Goal: Task Accomplishment & Management: Use online tool/utility

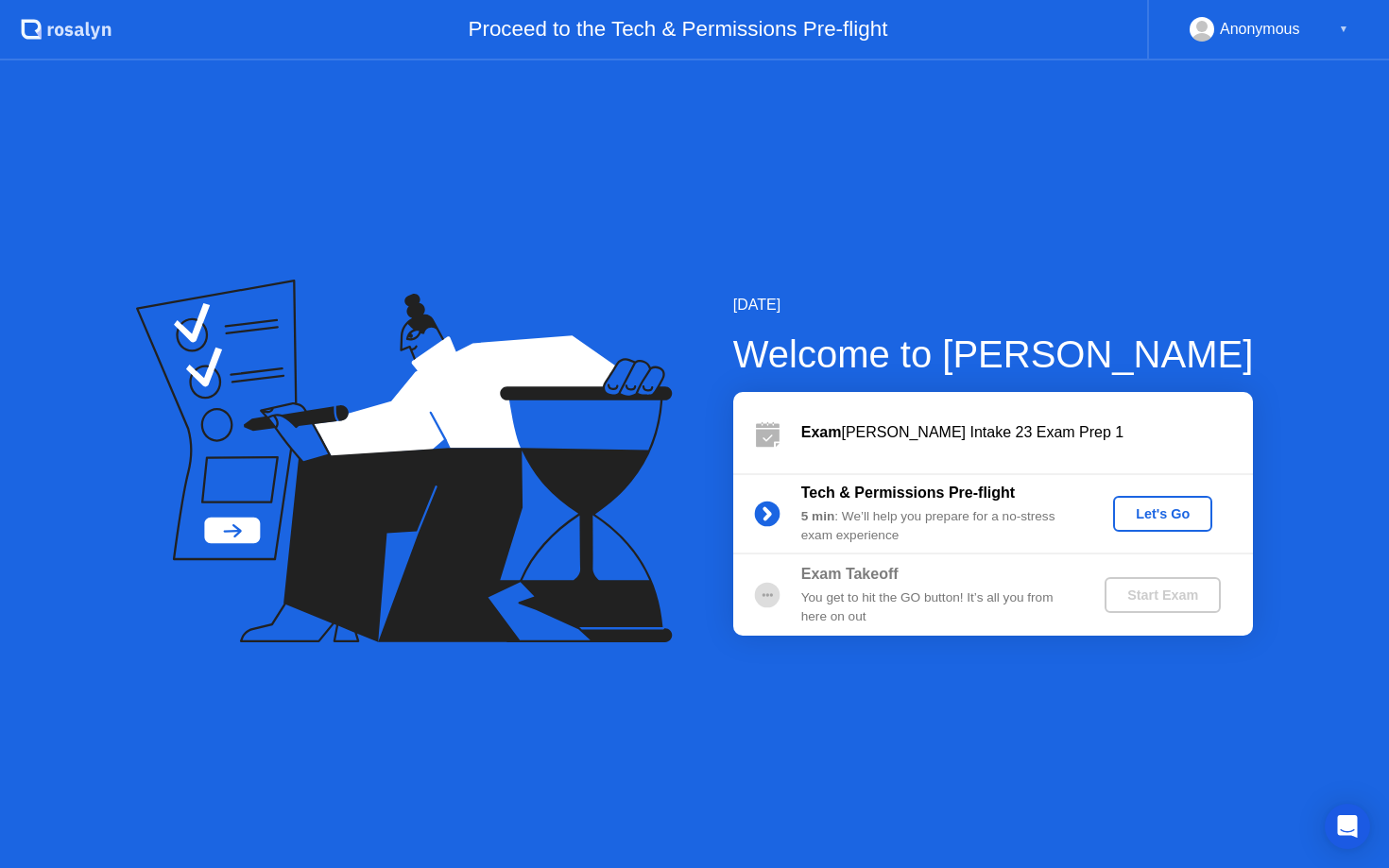
click at [1148, 519] on div "Let's Go" at bounding box center [1163, 514] width 84 height 15
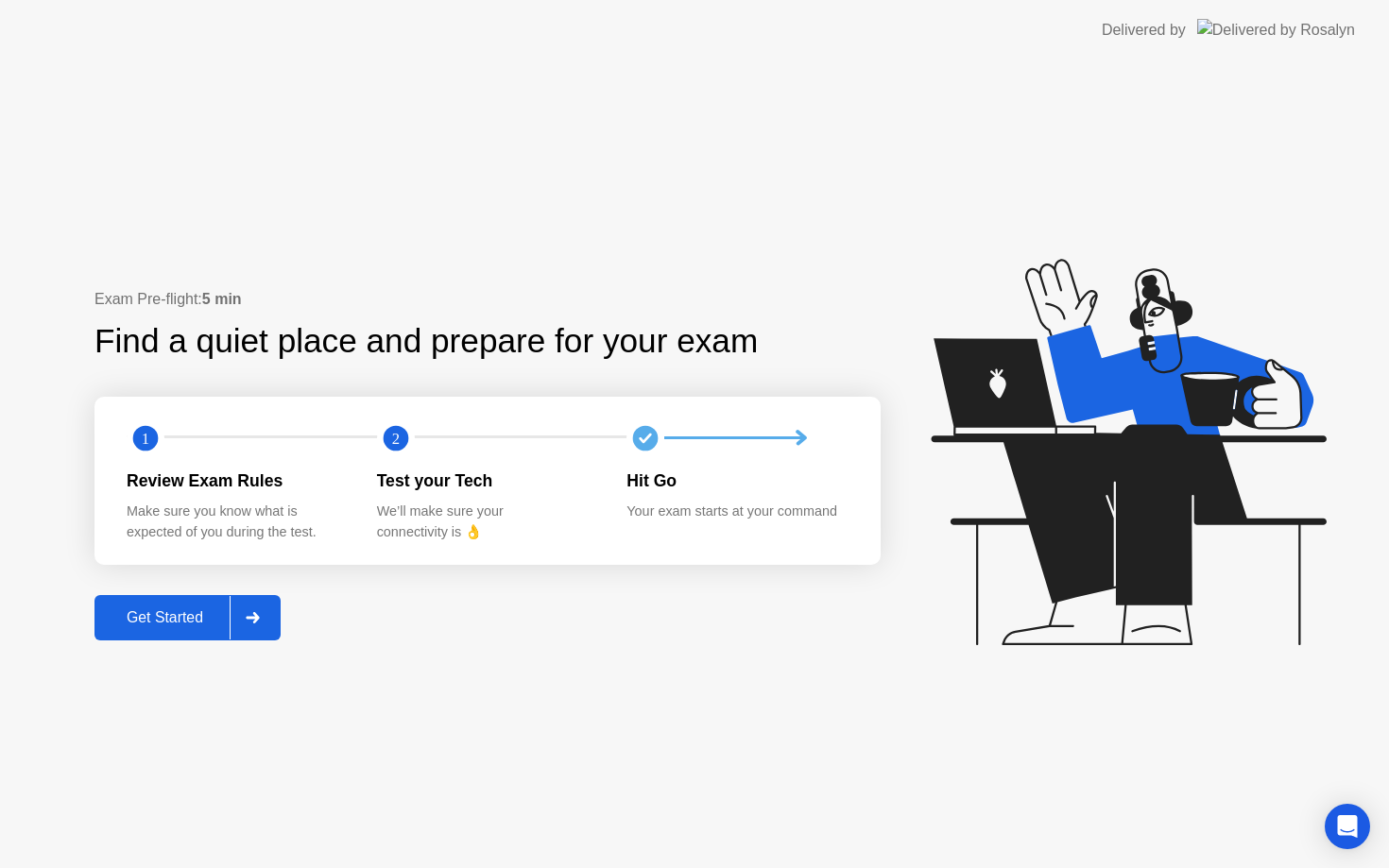
click at [182, 615] on div "Get Started" at bounding box center [165, 618] width 130 height 17
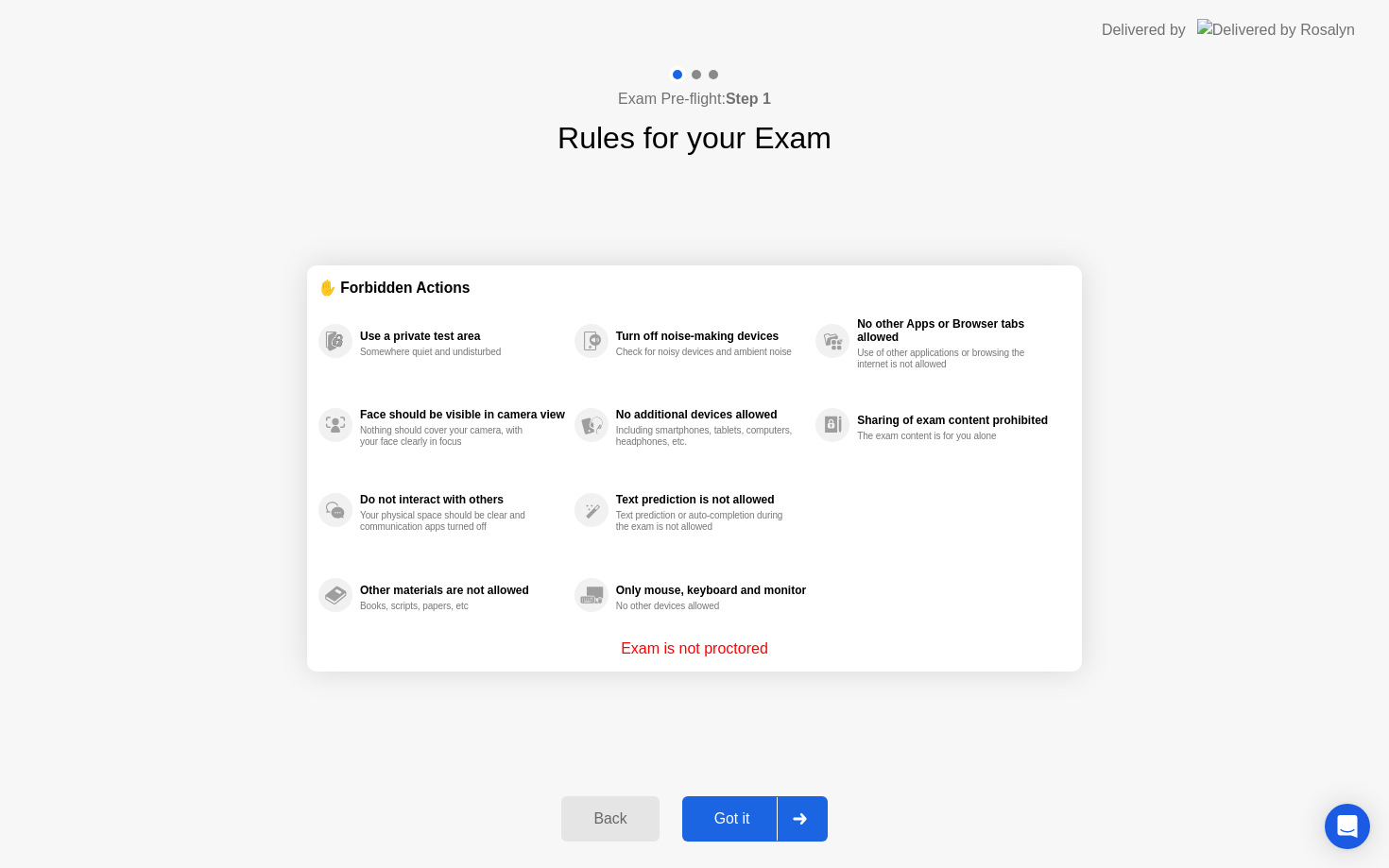
click at [730, 806] on button "Got it" at bounding box center [755, 818] width 145 height 45
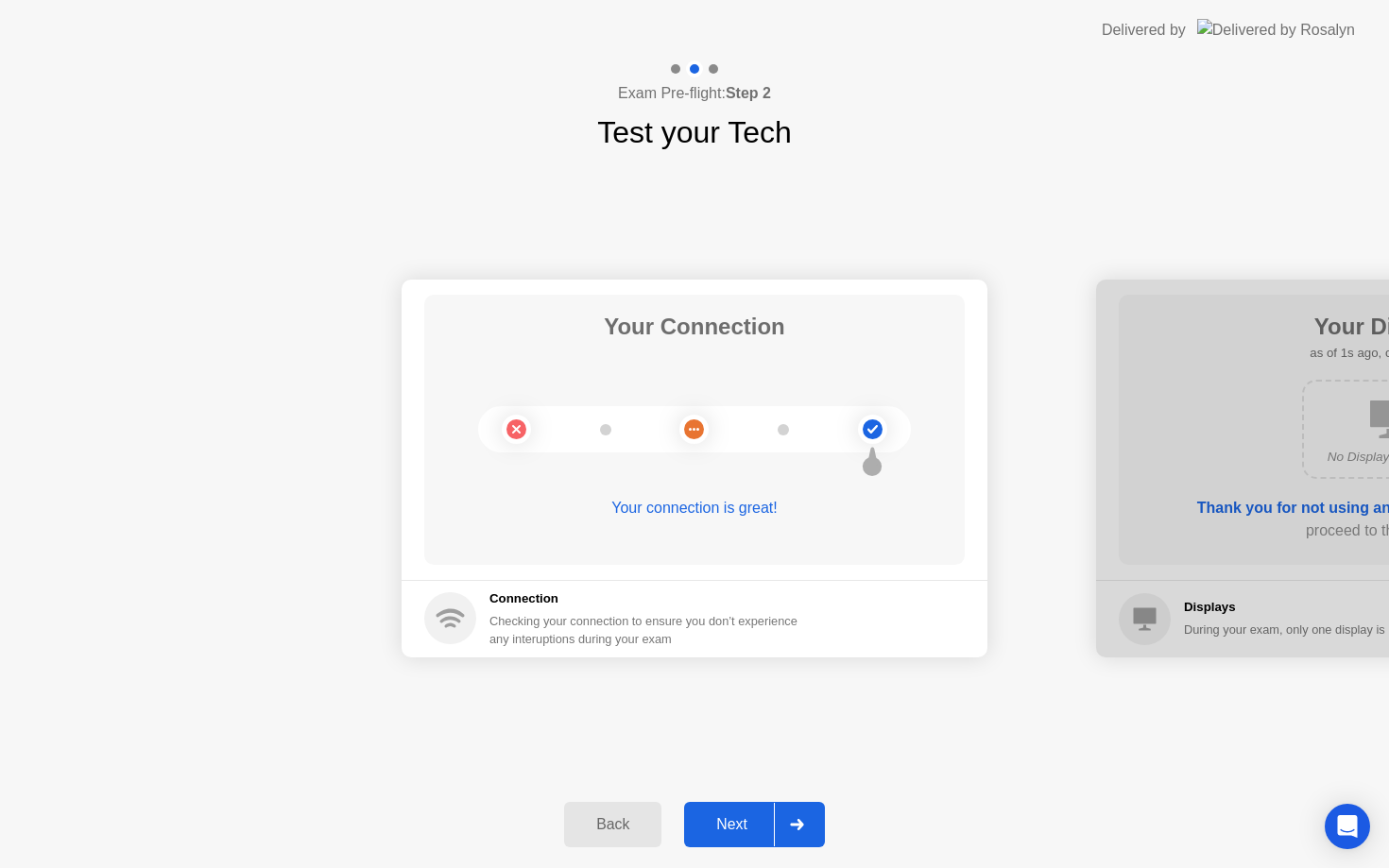
click at [759, 833] on div "Next" at bounding box center [732, 825] width 84 height 17
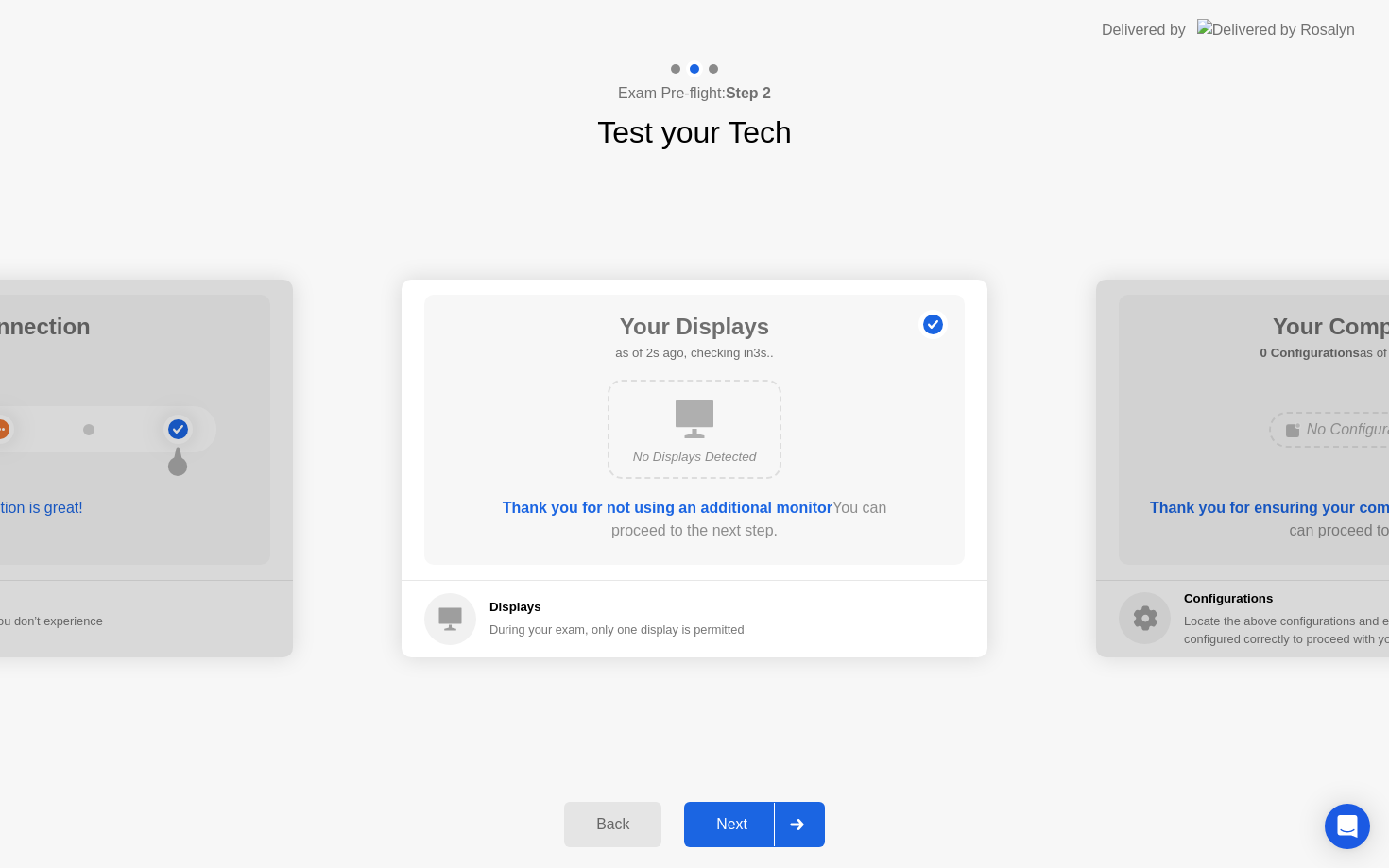
click at [759, 833] on div "Next" at bounding box center [732, 825] width 84 height 17
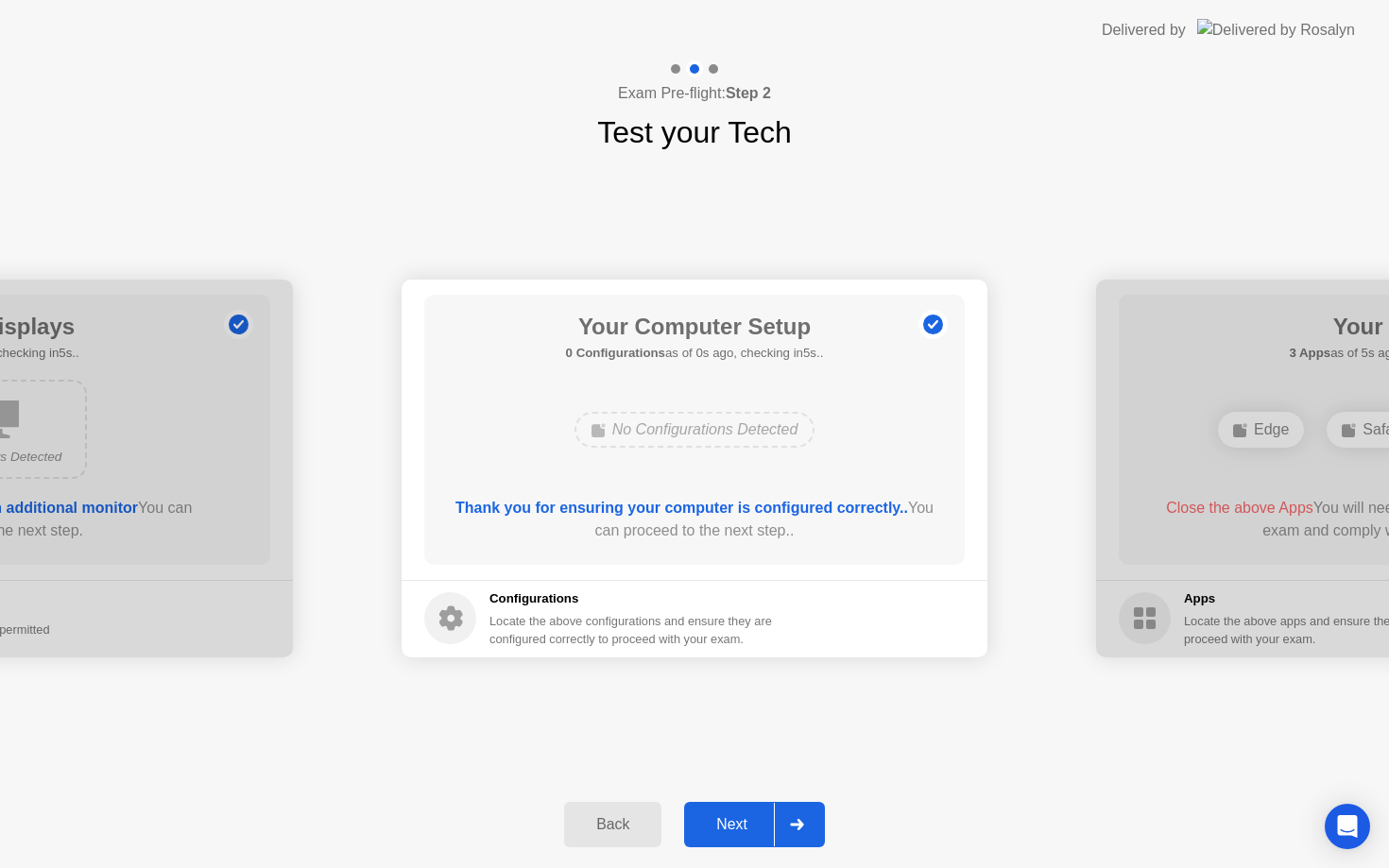
click at [759, 833] on div "Next" at bounding box center [732, 825] width 84 height 17
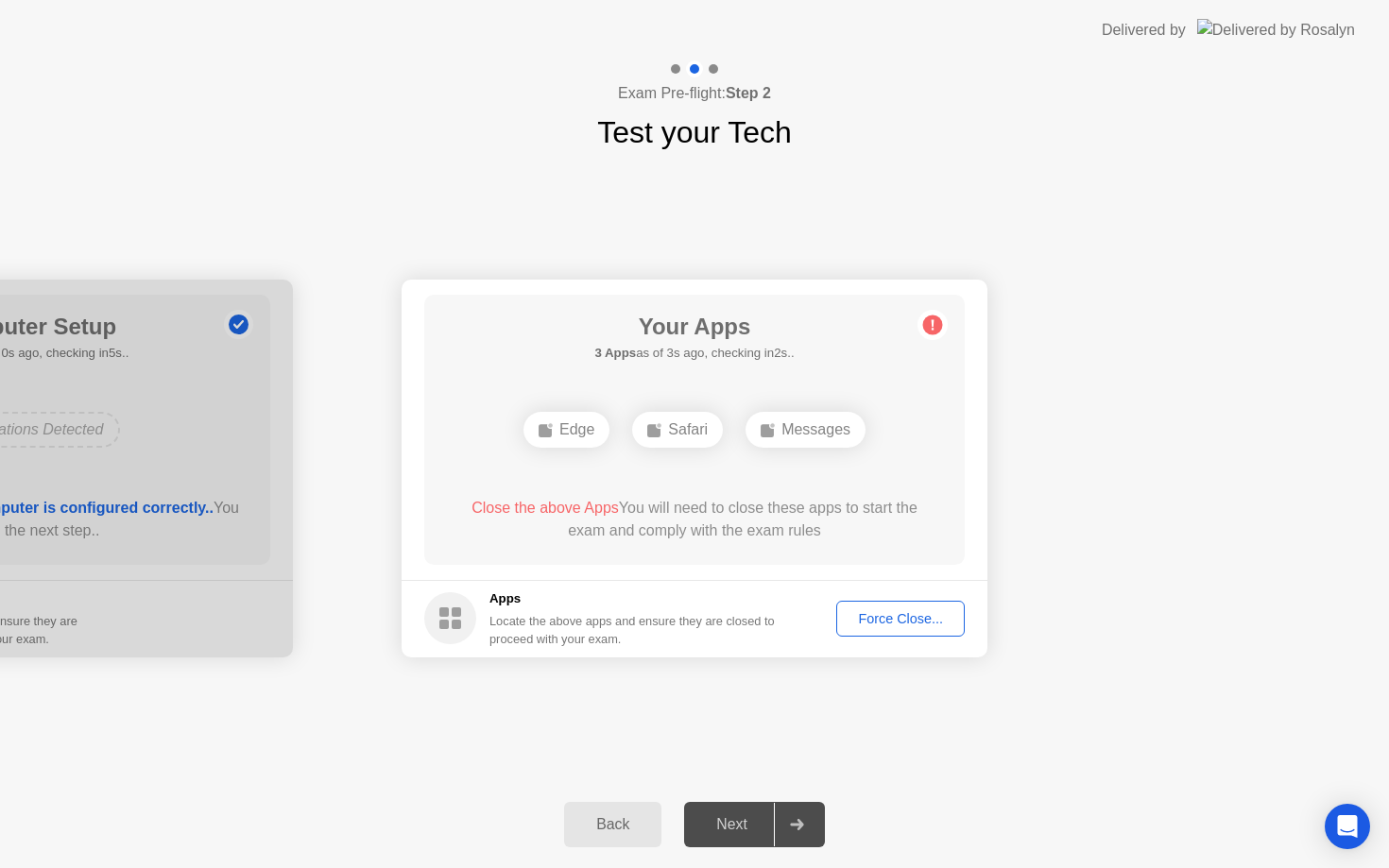
click at [759, 833] on div "Next" at bounding box center [732, 825] width 84 height 17
click at [903, 616] on div "Force Close..." at bounding box center [900, 619] width 116 height 15
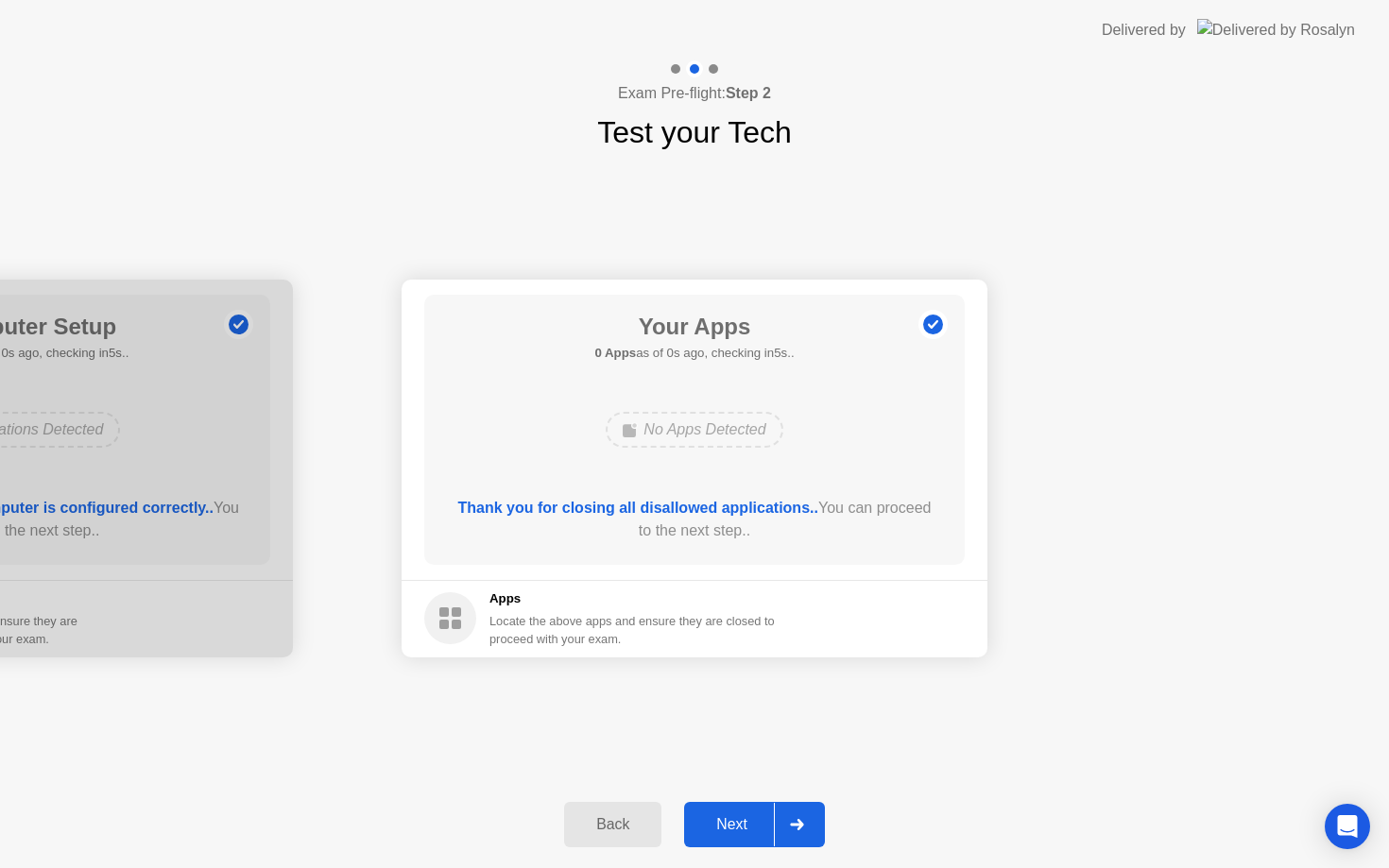
click at [756, 825] on div "Next" at bounding box center [732, 825] width 84 height 17
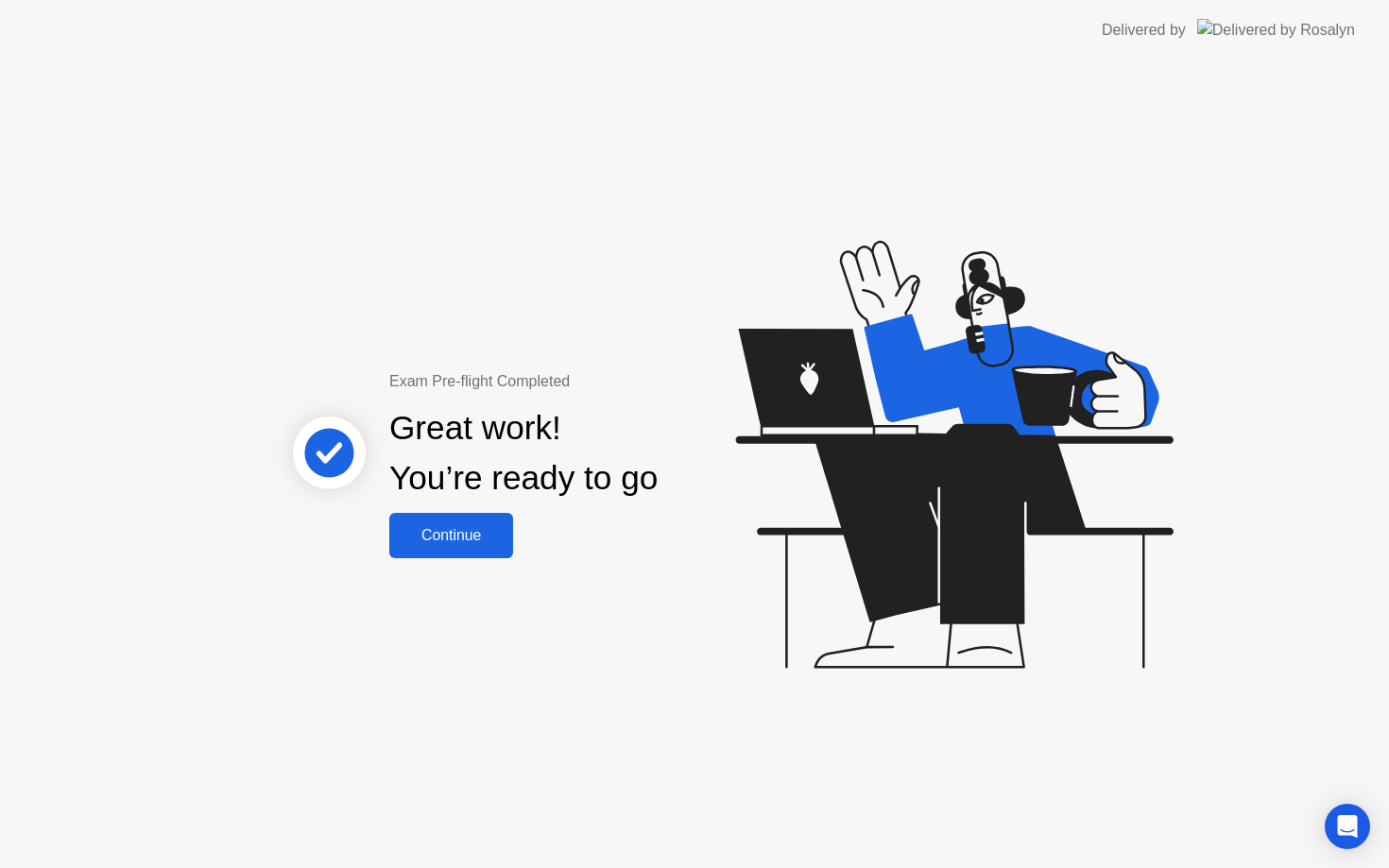
click at [447, 527] on div "Continue" at bounding box center [451, 536] width 113 height 17
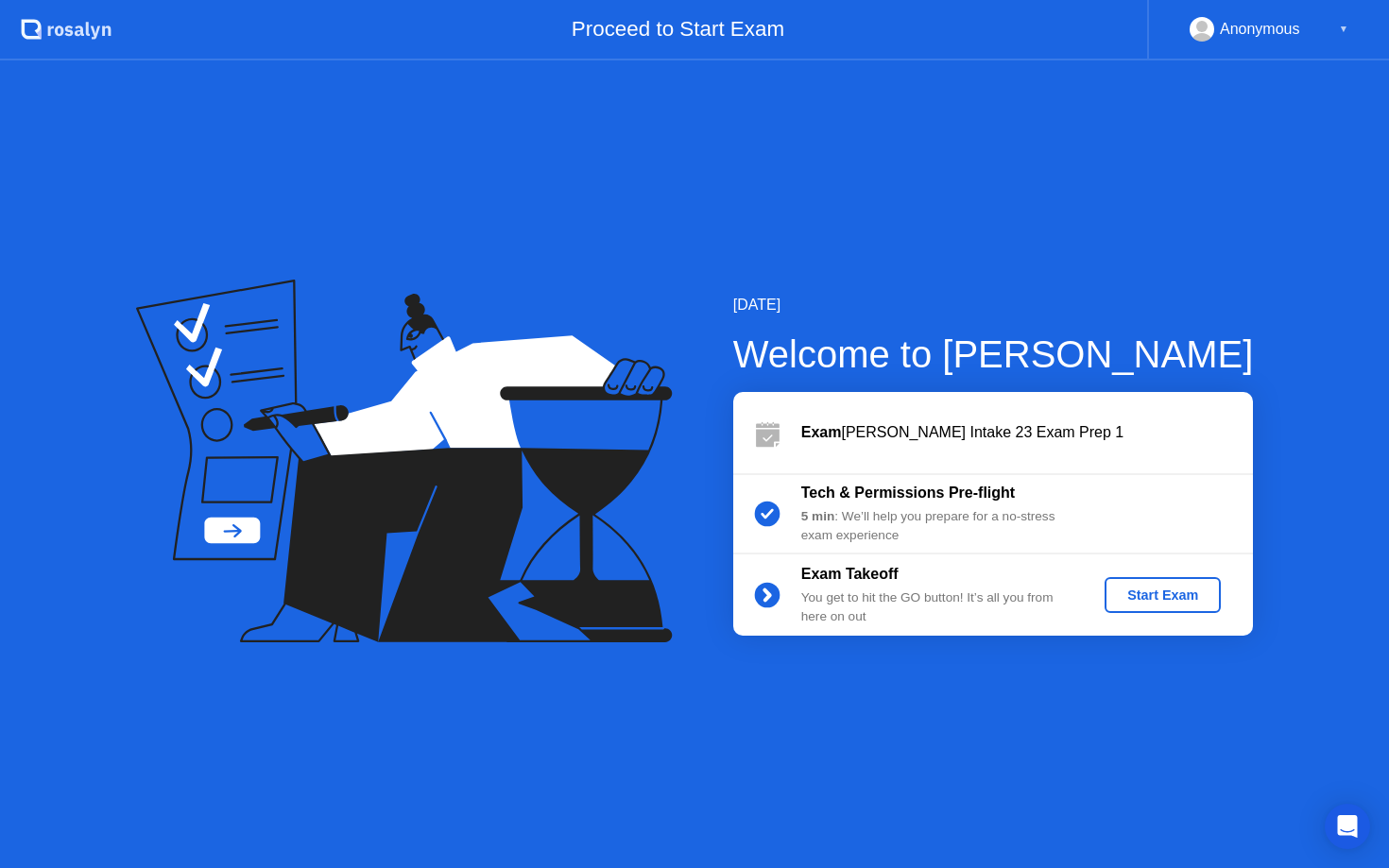
click at [1156, 592] on div "Start Exam" at bounding box center [1163, 595] width 101 height 15
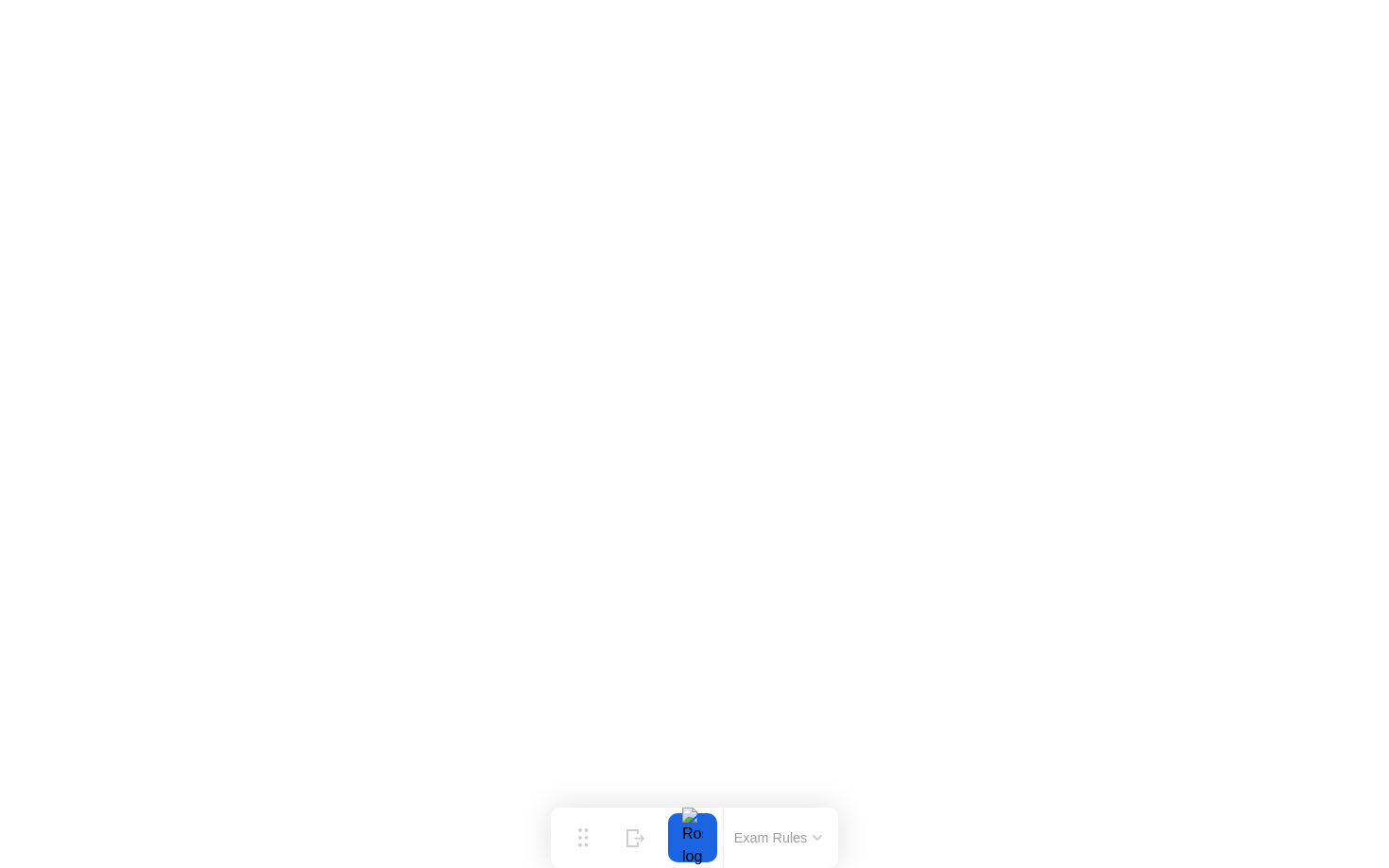
click at [796, 836] on button "Exam Rules" at bounding box center [779, 838] width 100 height 17
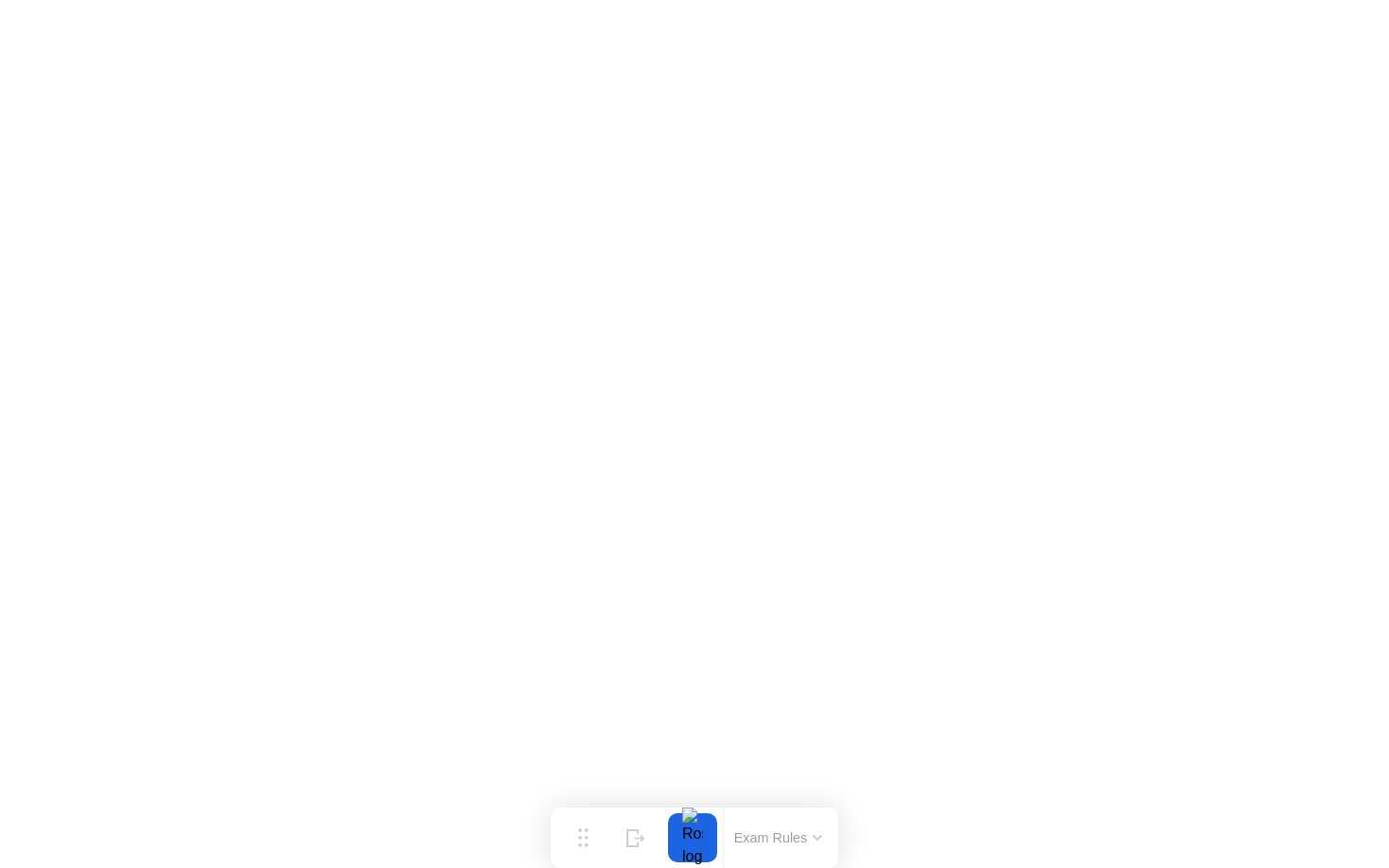
click at [788, 836] on button "Exam Rules" at bounding box center [779, 838] width 100 height 17
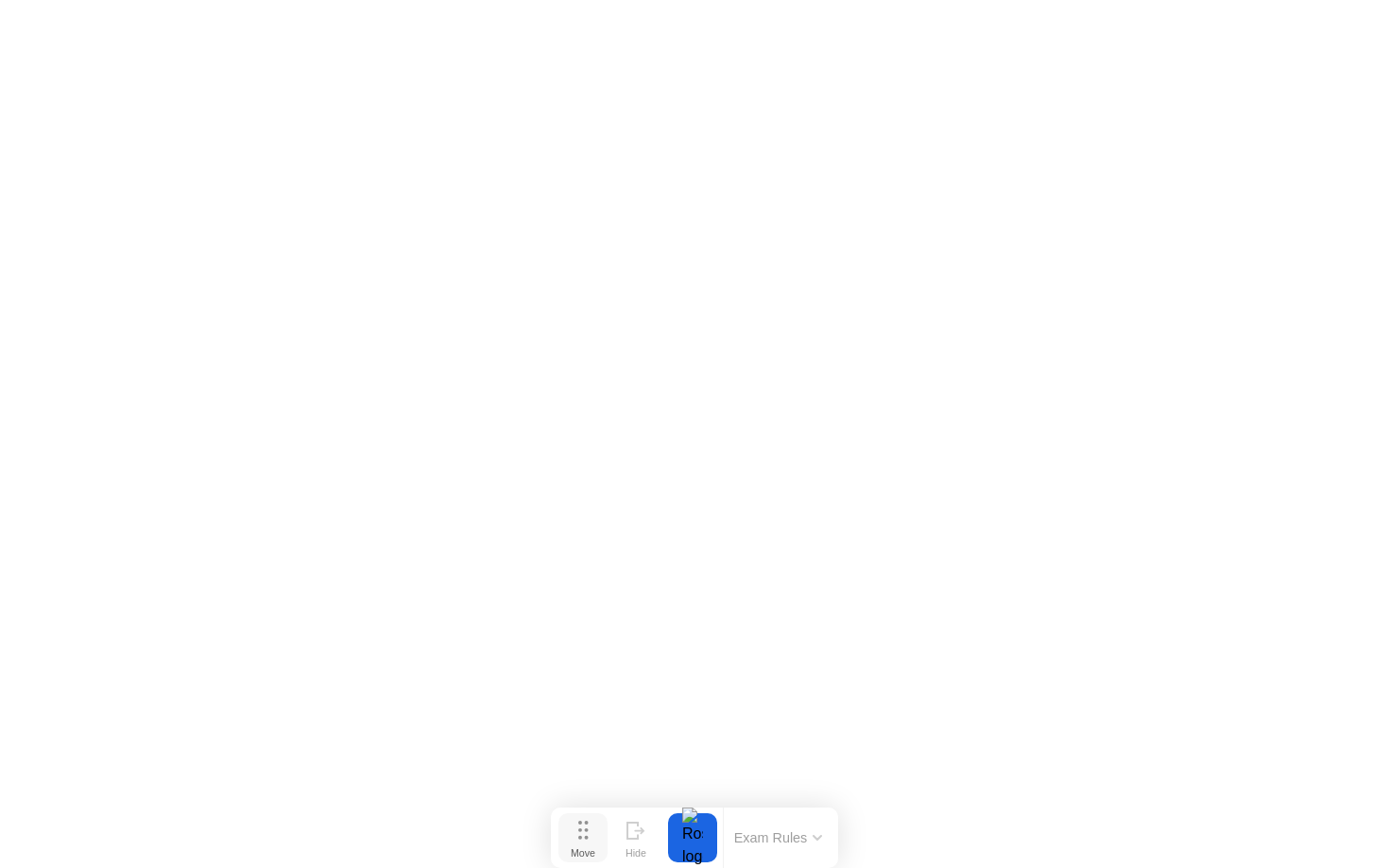
click at [591, 847] on div "Move" at bounding box center [583, 853] width 25 height 11
click at [776, 839] on button "Exam Rules" at bounding box center [779, 838] width 100 height 17
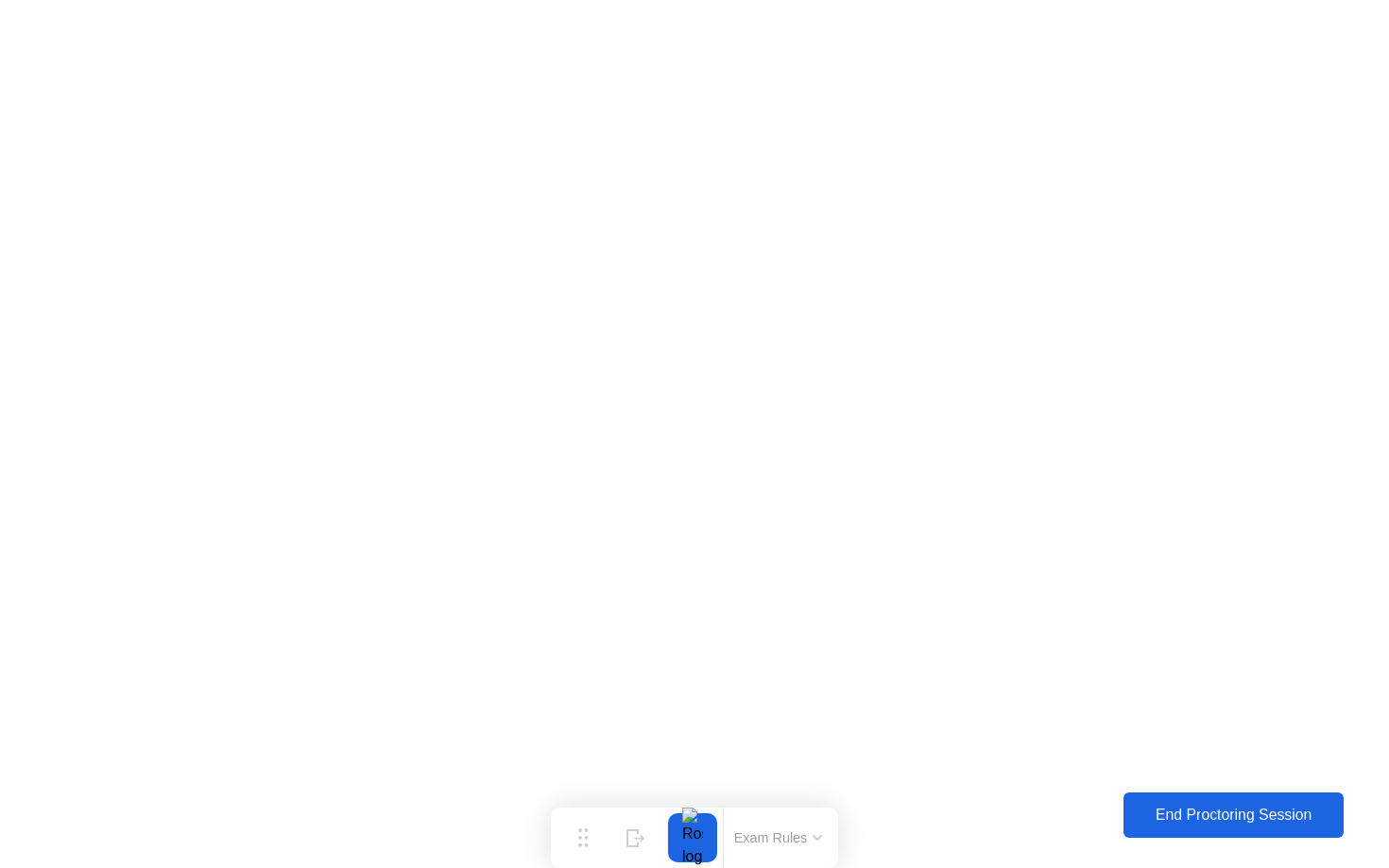
click at [1165, 815] on div "End Proctoring Session" at bounding box center [1233, 815] width 210 height 17
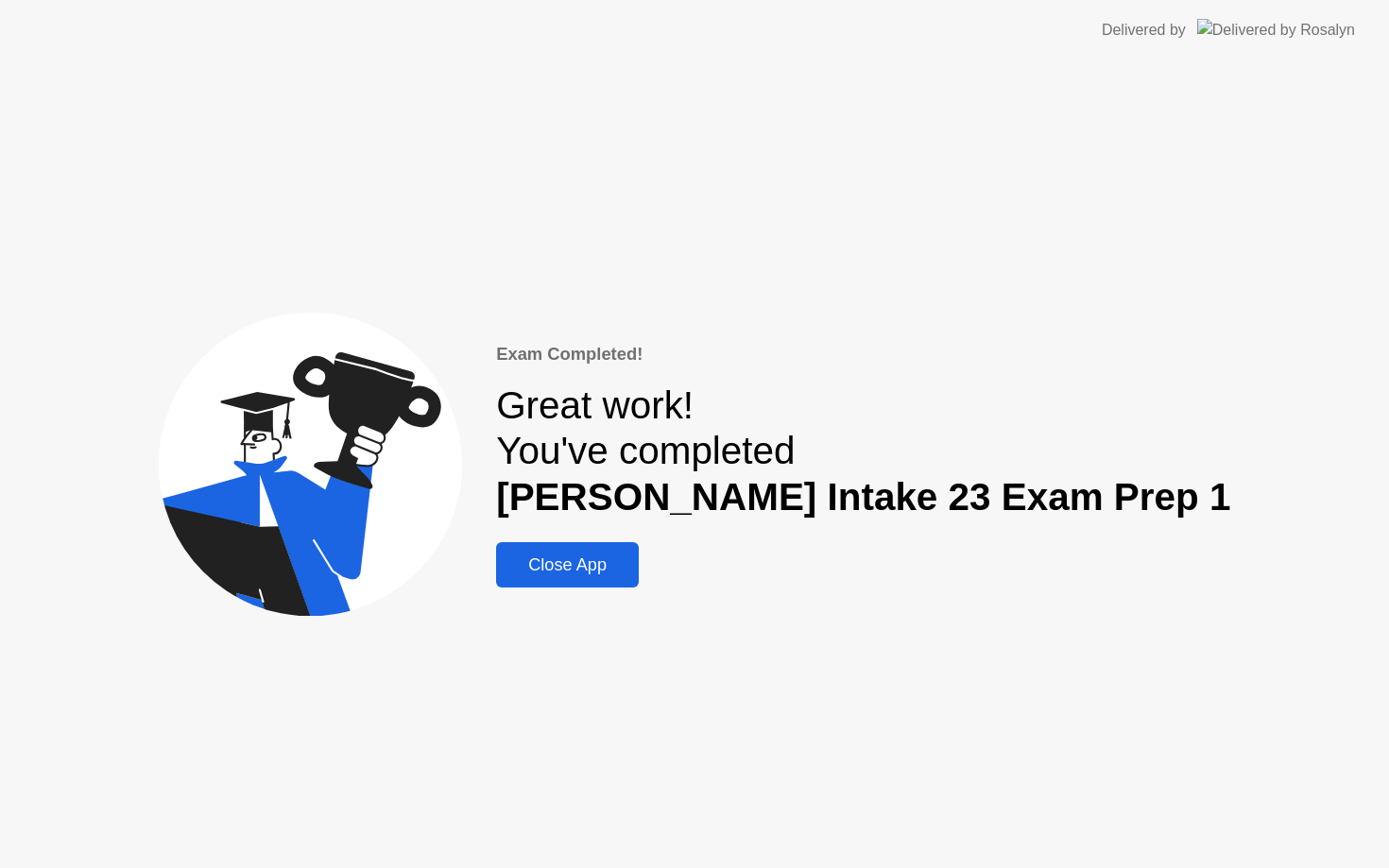
click at [613, 556] on div "Close App" at bounding box center [567, 565] width 132 height 20
